Goal: Feedback & Contribution: Contribute content

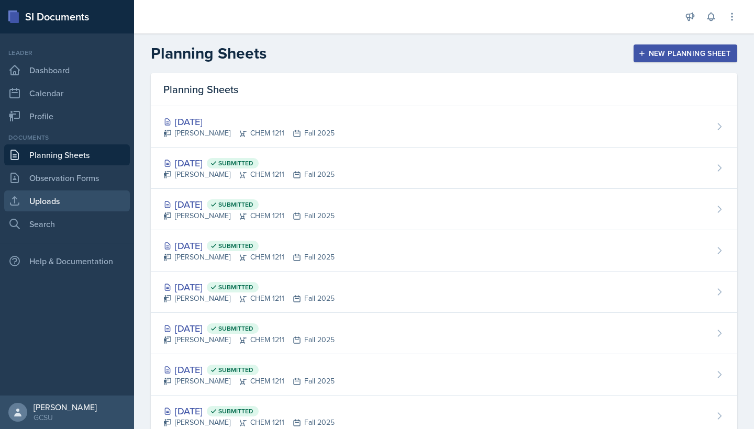
scroll to position [118, 0]
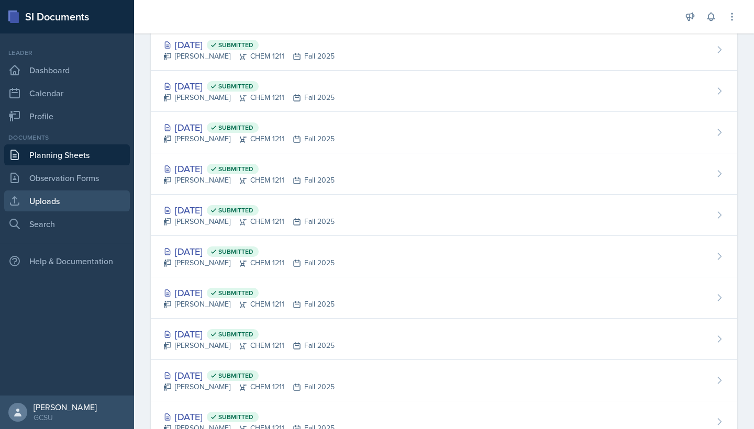
click at [73, 196] on link "Uploads" at bounding box center [67, 200] width 126 height 21
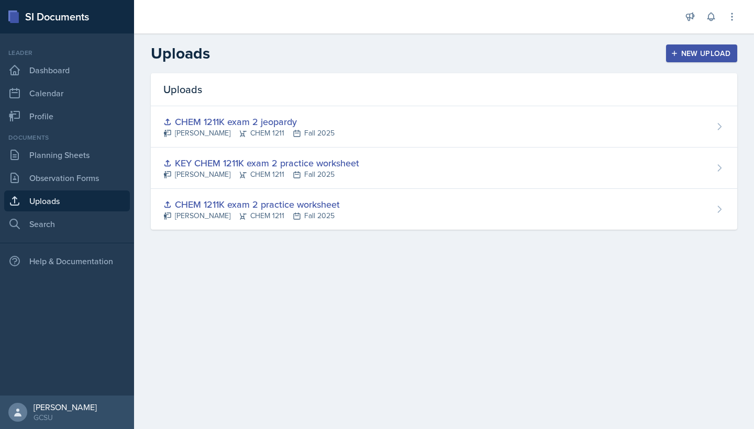
click at [689, 62] on button "New Upload" at bounding box center [702, 53] width 72 height 18
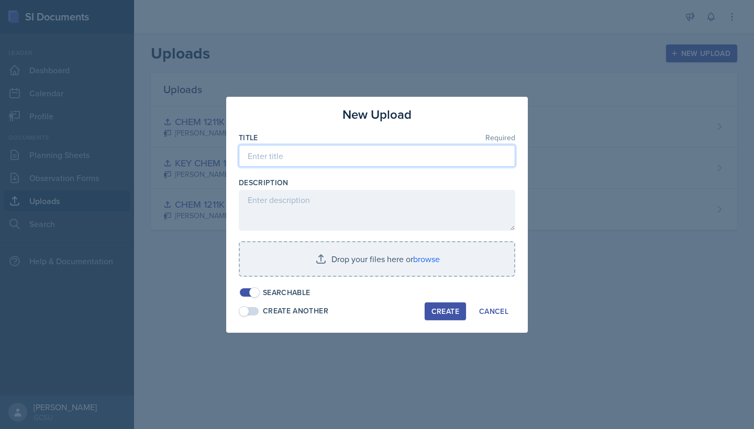
click at [346, 158] on input at bounding box center [377, 156] width 276 height 22
type input "CHEM 1211K practice worksheet chapters 1-5"
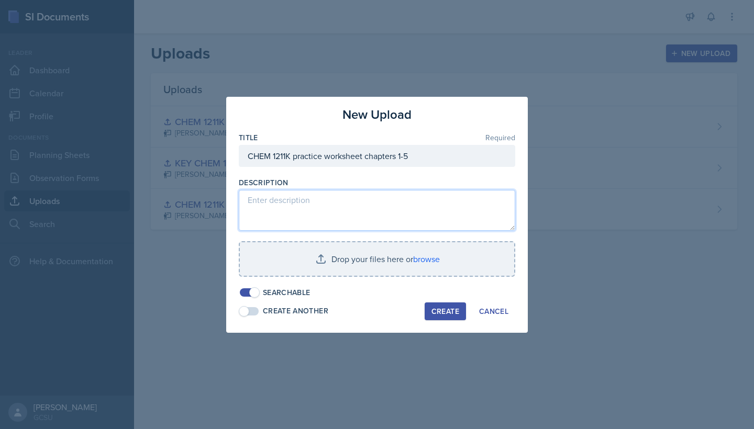
click at [408, 205] on textarea at bounding box center [377, 210] width 276 height 41
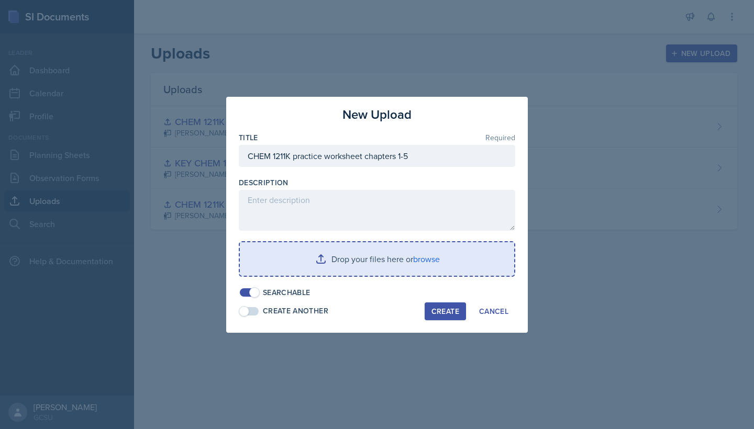
click at [419, 257] on input "file" at bounding box center [377, 258] width 274 height 33
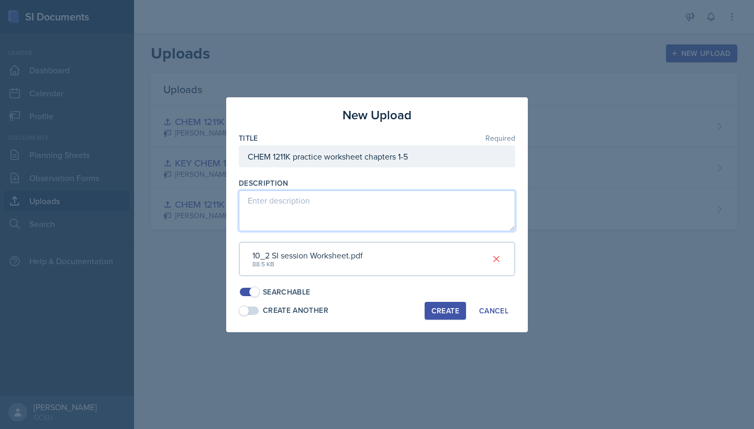
click at [324, 215] on textarea at bounding box center [377, 210] width 276 height 41
paste textarea "Chapter 1 Calculating # of moles & molar mass & atoms Chapter 2 & 3 Wavelength,…"
type textarea "Chapter 1 Calculating # of moles & molar mass & atoms Chapter 2 & 3 Wavelength,…"
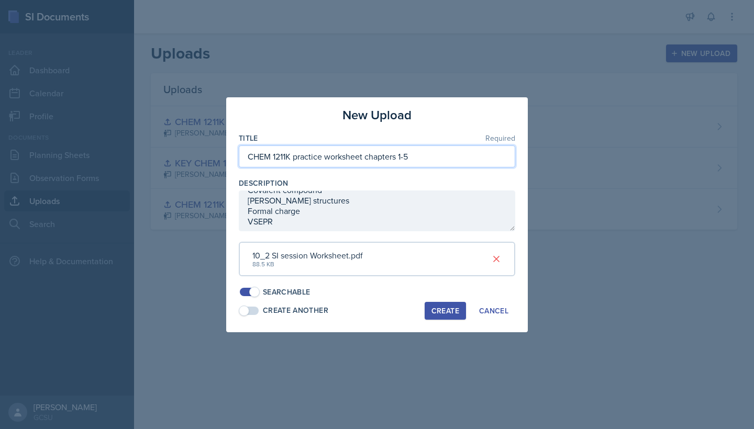
drag, startPoint x: 425, startPoint y: 157, endPoint x: 221, endPoint y: 162, distance: 203.6
click at [221, 162] on div "New Upload Title Required CHEM 1211K practice worksheet chapters 1-5 Descriptio…" at bounding box center [377, 214] width 754 height 429
click at [390, 304] on div "Create Another Create Cancel" at bounding box center [377, 311] width 276 height 18
click at [437, 309] on div "Create" at bounding box center [445, 311] width 28 height 8
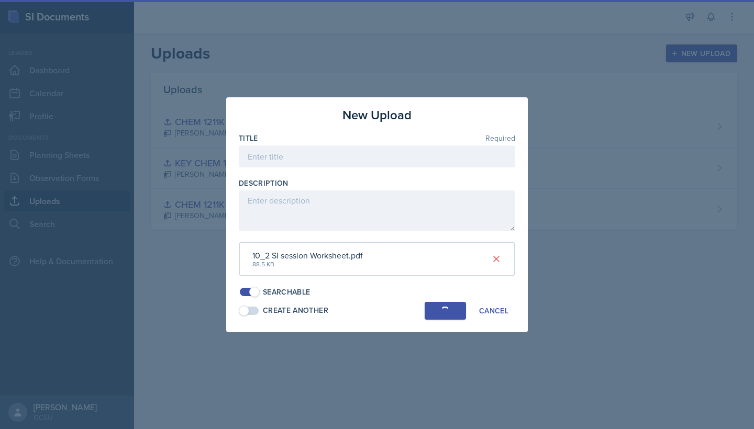
scroll to position [0, 0]
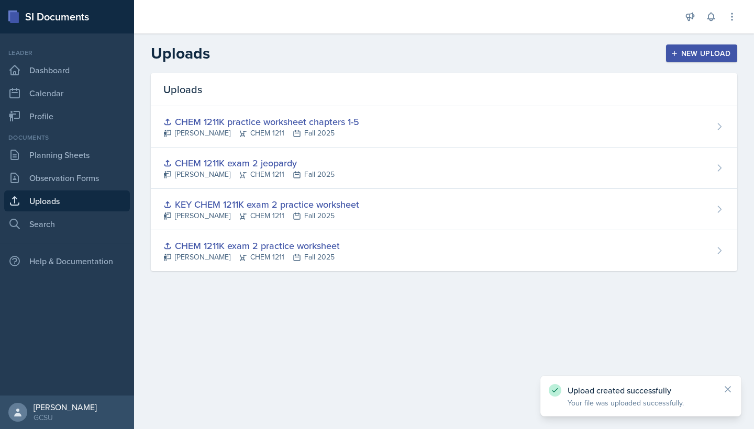
click at [685, 49] on div "New Upload" at bounding box center [701, 53] width 58 height 8
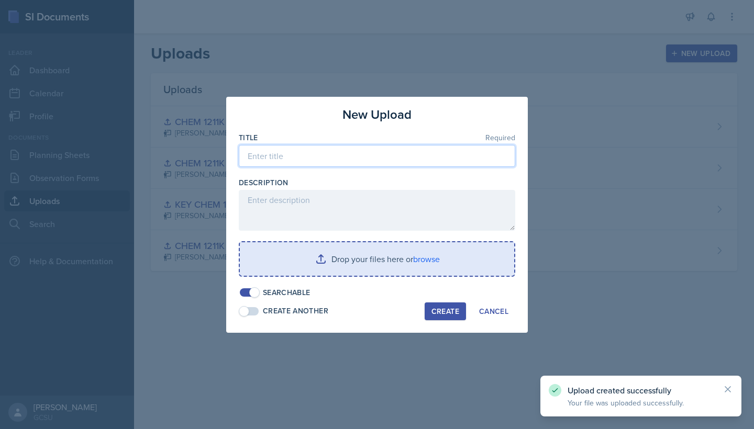
click at [377, 152] on input at bounding box center [377, 156] width 276 height 22
paste input "CHEM 1211K practice worksheet chapters 1-5"
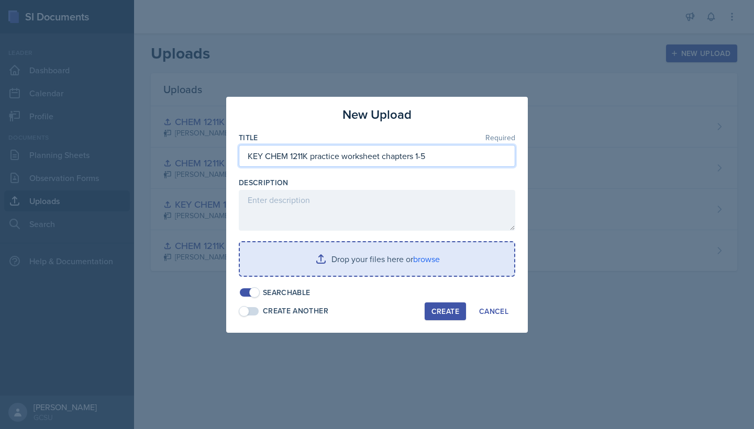
type input "KEY CHEM 1211K practice worksheet chapters 1-5"
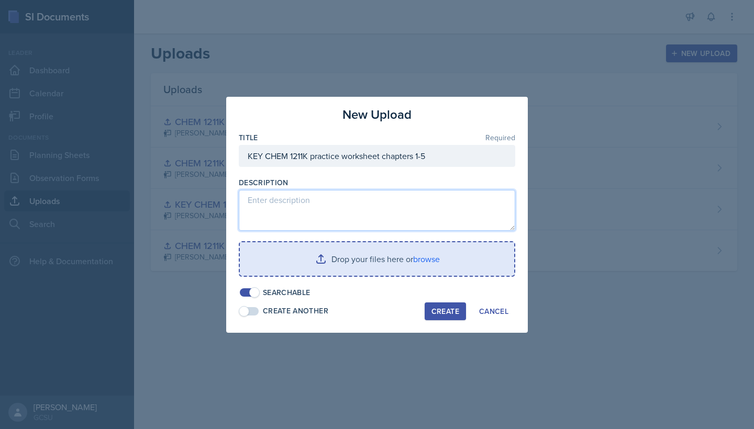
click at [358, 203] on textarea at bounding box center [377, 210] width 276 height 41
paste textarea "Chapter 1 Calculating # of moles & molar mass & atoms Chapter 2 & 3 Wavelength,…"
type textarea "Chapter 1 Calculating # of moles & molar mass & atoms Chapter 2 & 3 Wavelength,…"
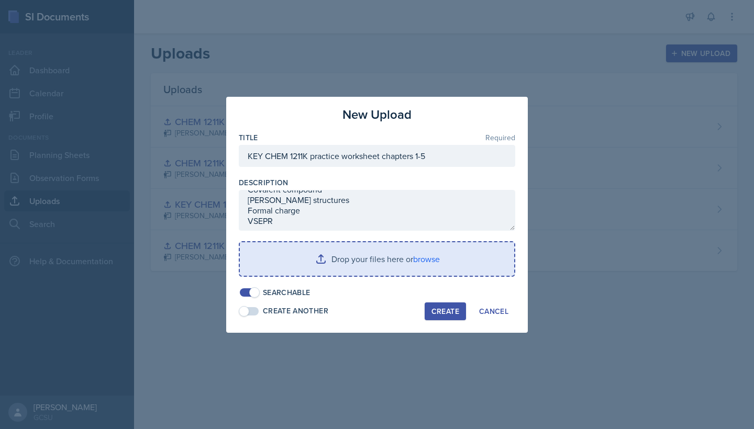
click at [426, 260] on input "file" at bounding box center [377, 258] width 274 height 33
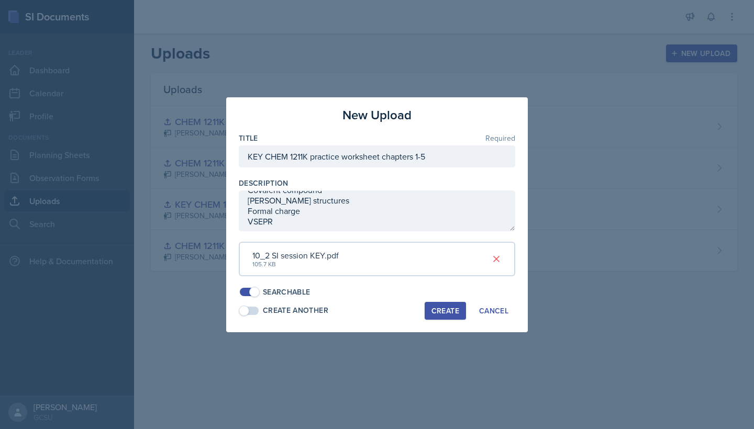
click at [452, 307] on div "Create" at bounding box center [445, 311] width 28 height 8
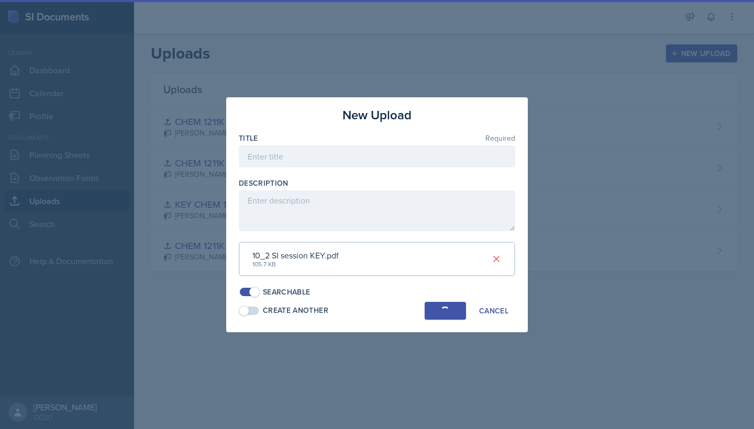
scroll to position [0, 0]
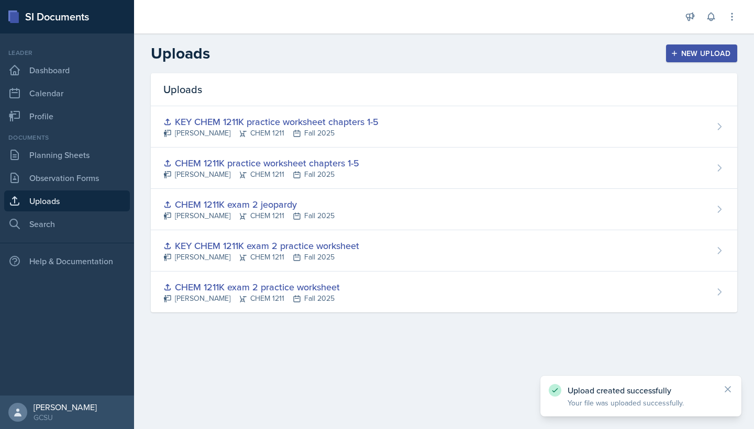
click at [350, 335] on div "Uploads KEY CHEM 1211K practice worksheet chapters 1-5 [PERSON_NAME] CHEM 1211 …" at bounding box center [444, 205] width 620 height 264
